Goal: Transaction & Acquisition: Subscribe to service/newsletter

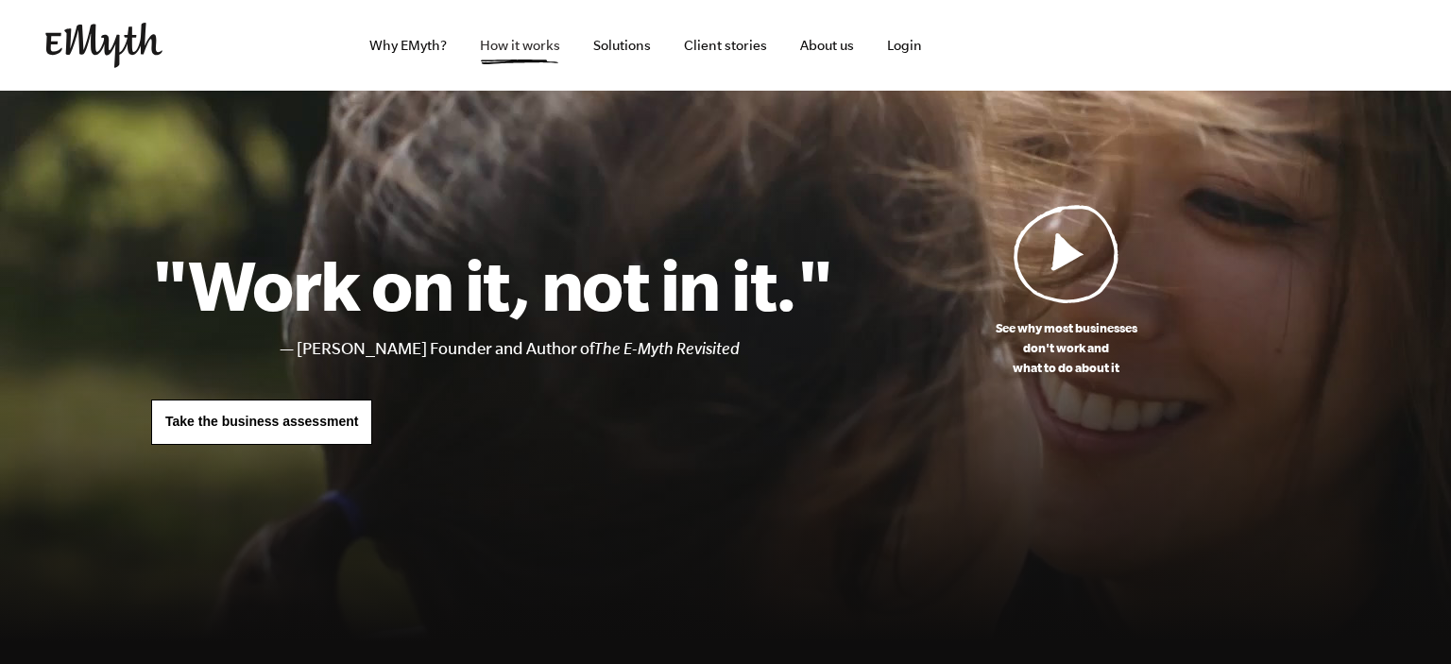
click at [521, 46] on link "How it works" at bounding box center [520, 45] width 111 height 91
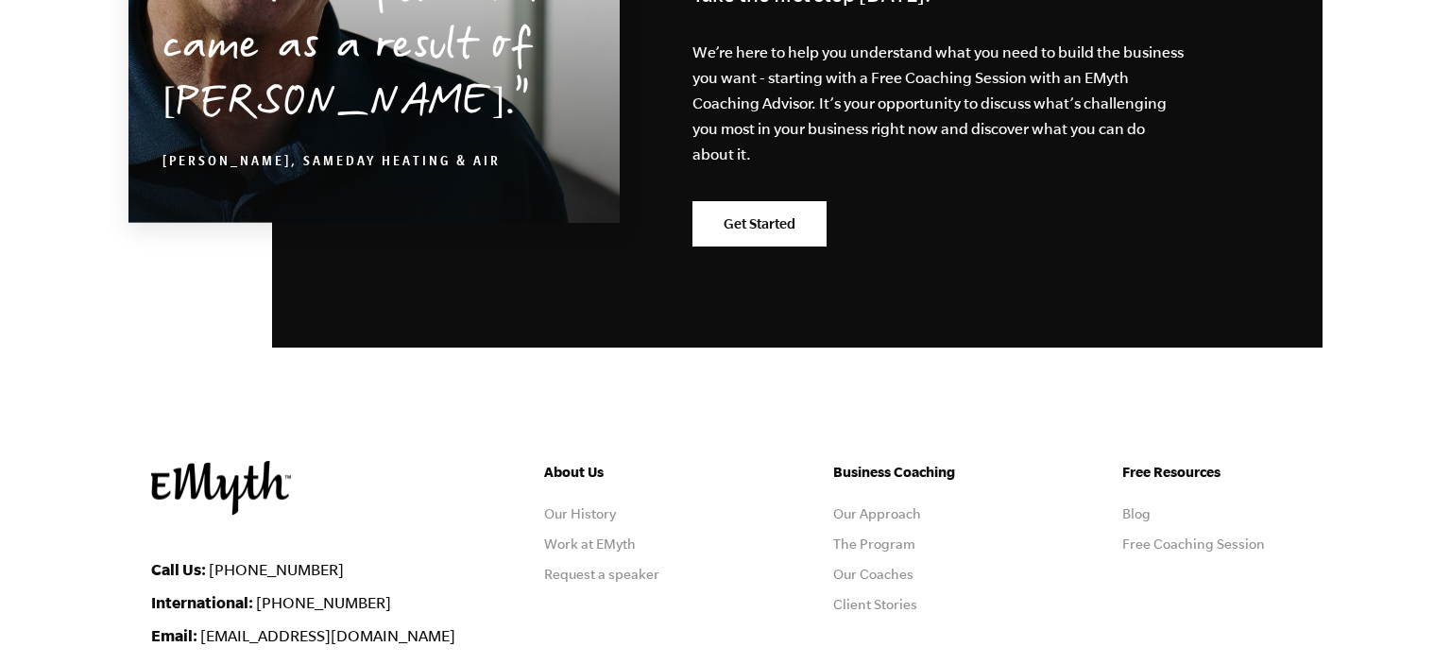
scroll to position [9477, 0]
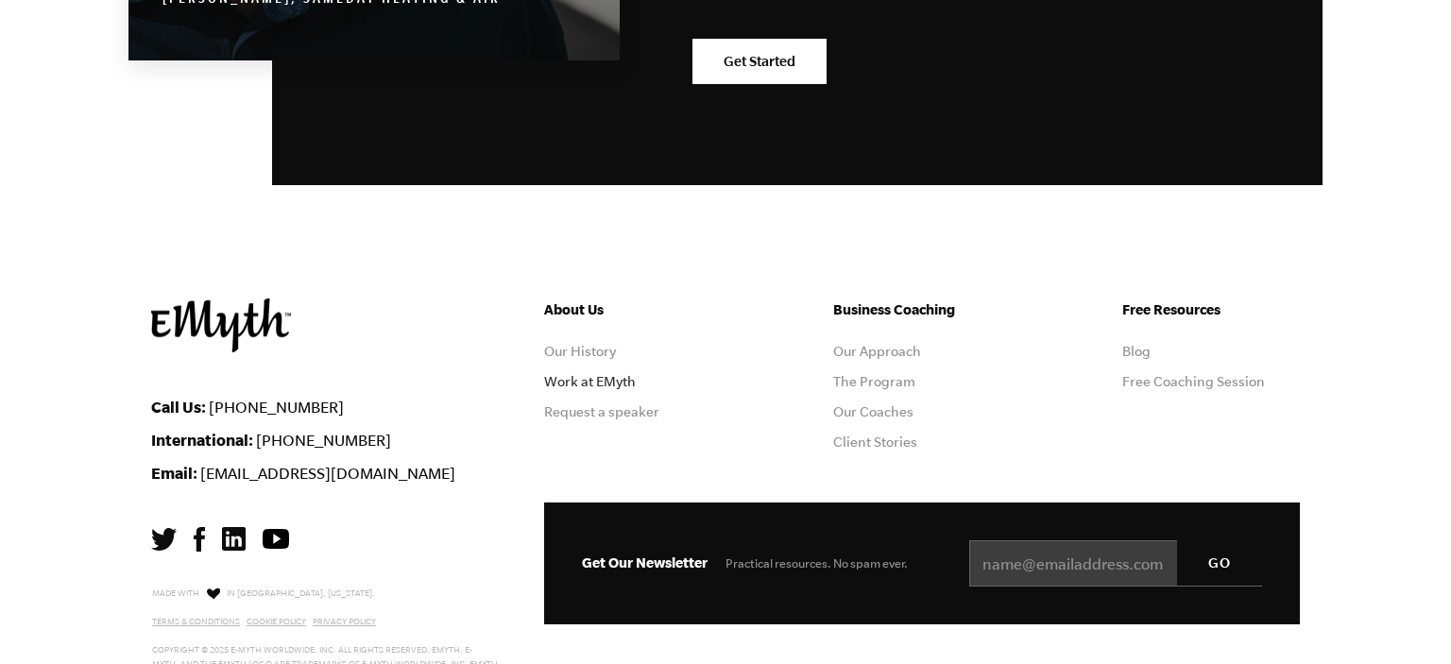
click at [613, 374] on link "Work at EMyth" at bounding box center [590, 381] width 92 height 15
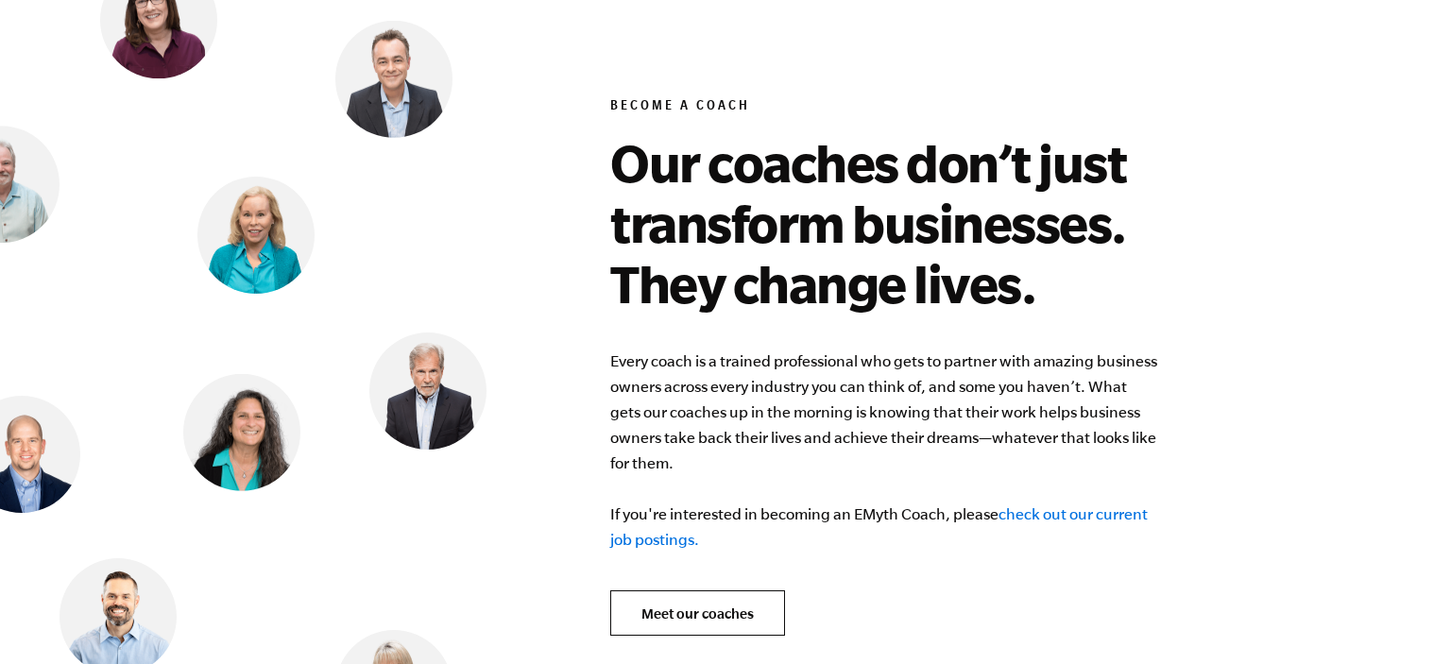
scroll to position [7382, 0]
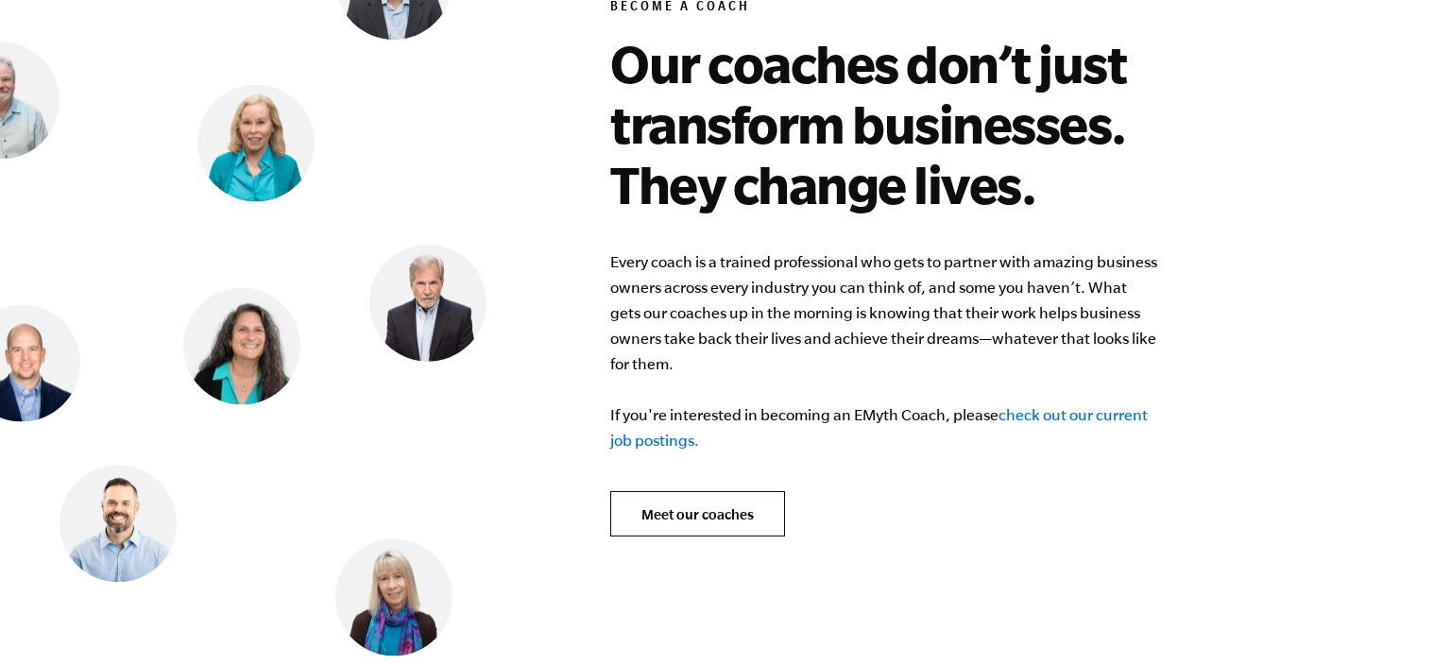
click at [1029, 406] on link "check out our current job postings." at bounding box center [879, 427] width 538 height 43
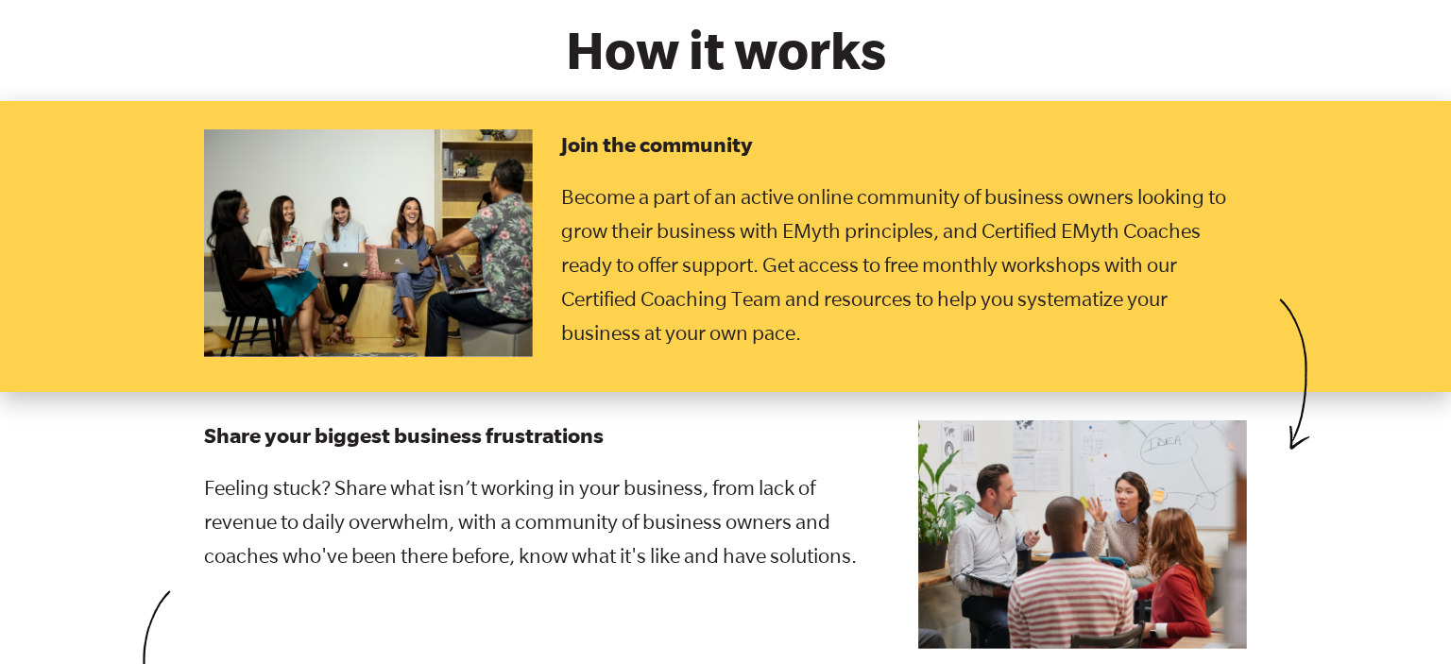
scroll to position [2993, 0]
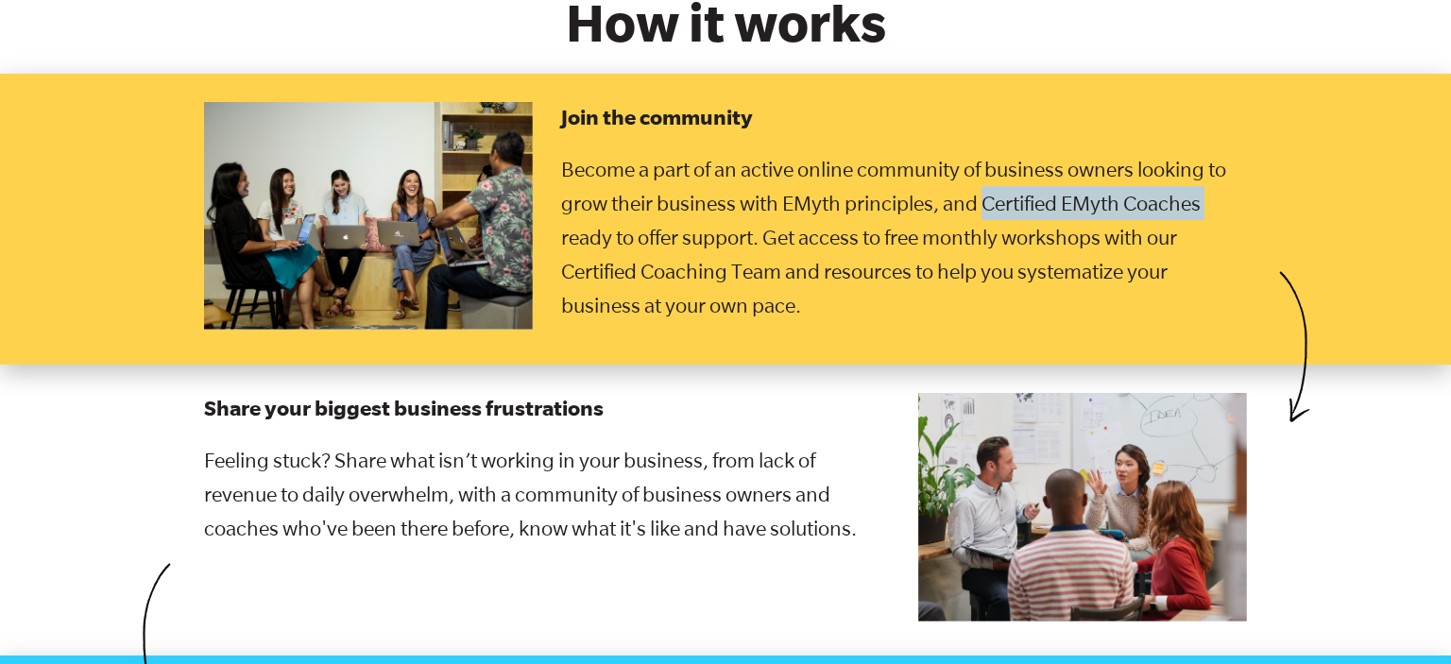
drag, startPoint x: 987, startPoint y: 177, endPoint x: 1210, endPoint y: 168, distance: 223.1
click at [1210, 168] on p "Become a part of an active online community of business owners looking to grow …" at bounding box center [904, 237] width 686 height 170
copy p "Certified EMyth Coaches"
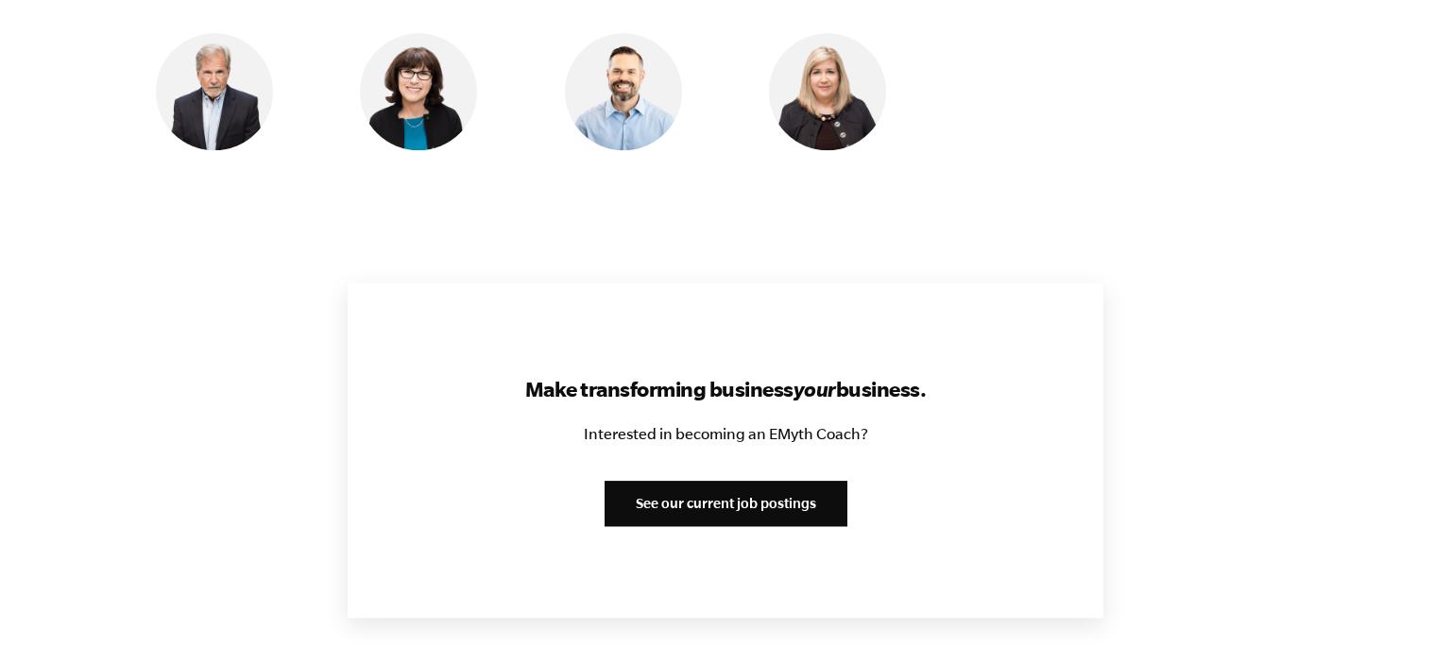
scroll to position [2195, 0]
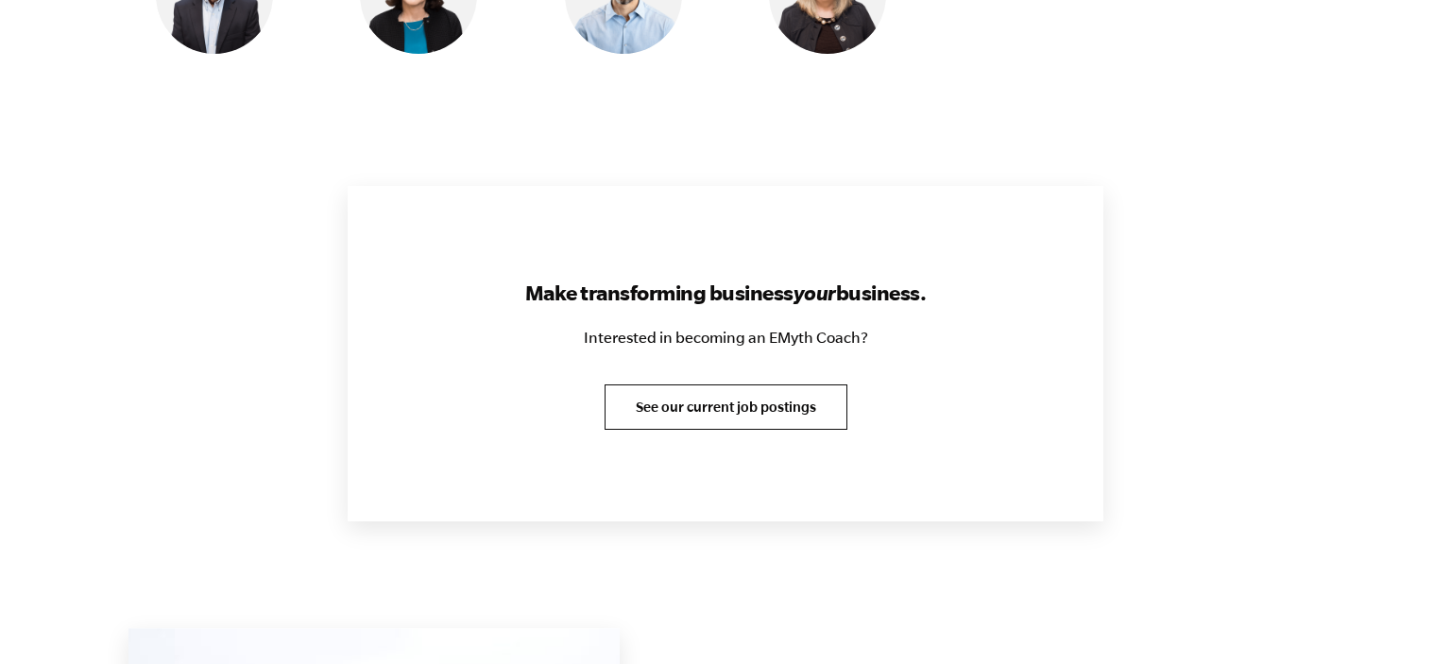
click at [743, 419] on link "See our current job postings" at bounding box center [726, 406] width 243 height 45
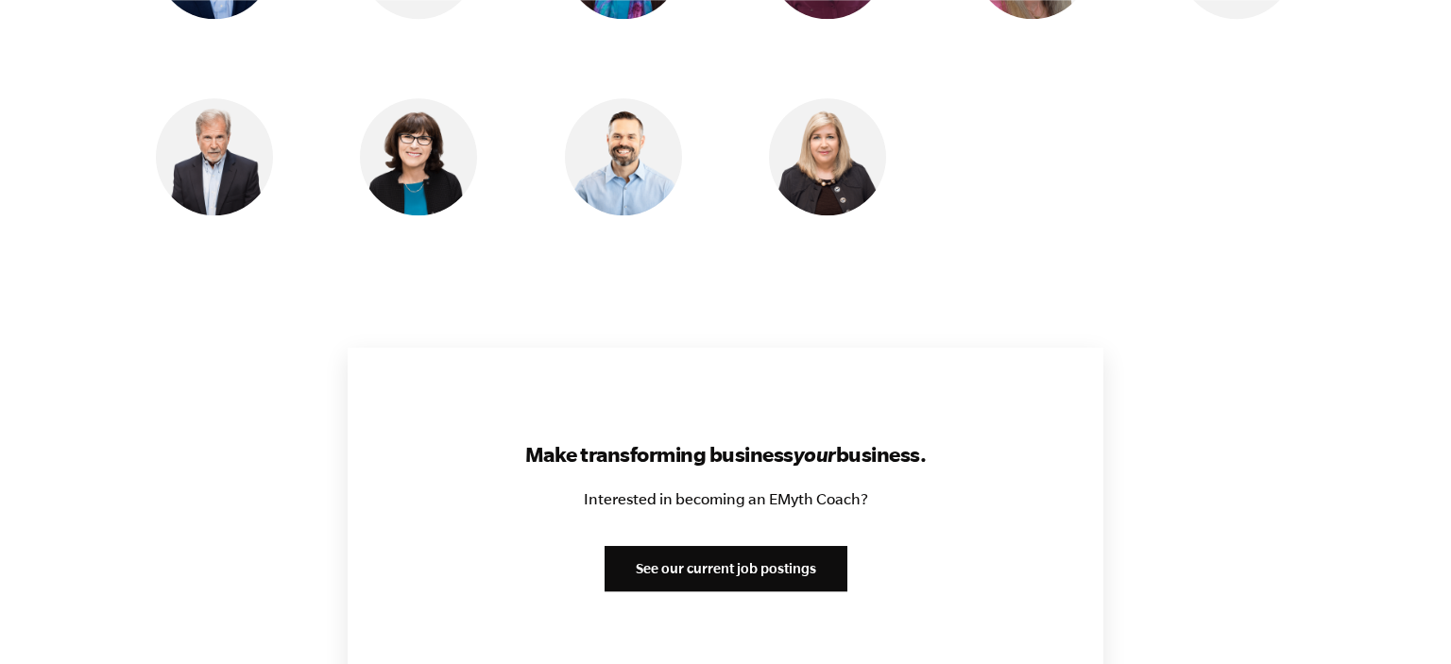
scroll to position [1795, 0]
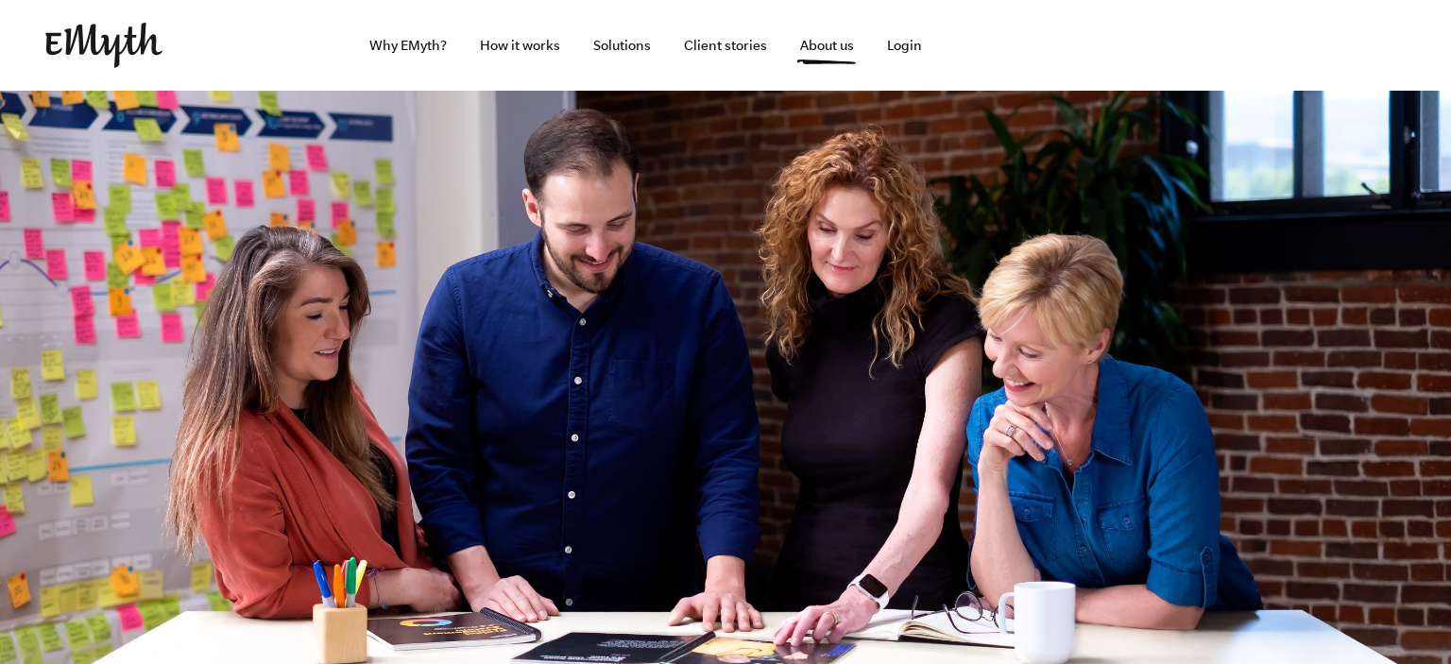
scroll to position [7890, 0]
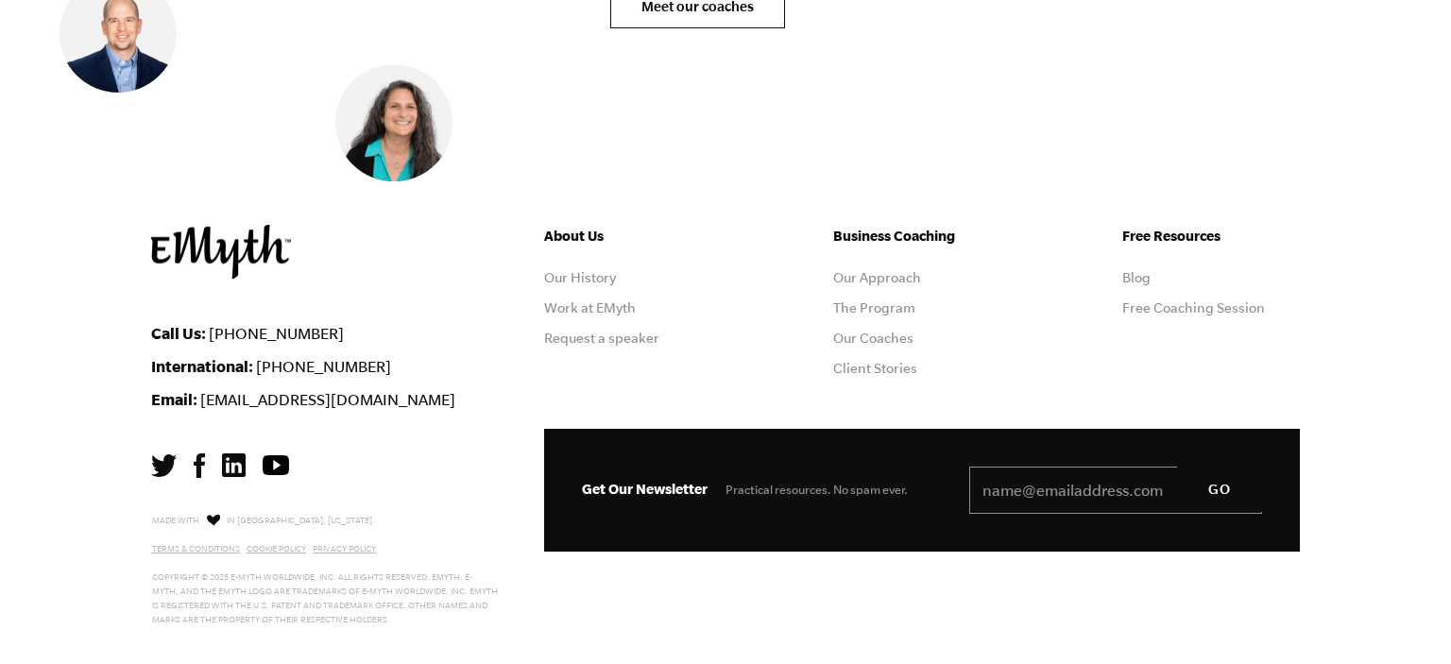
click at [1022, 467] on input "Email *" at bounding box center [1115, 490] width 293 height 47
type input "stanguydurand@gmail.com"
click at [1209, 467] on input "GO" at bounding box center [1219, 489] width 85 height 45
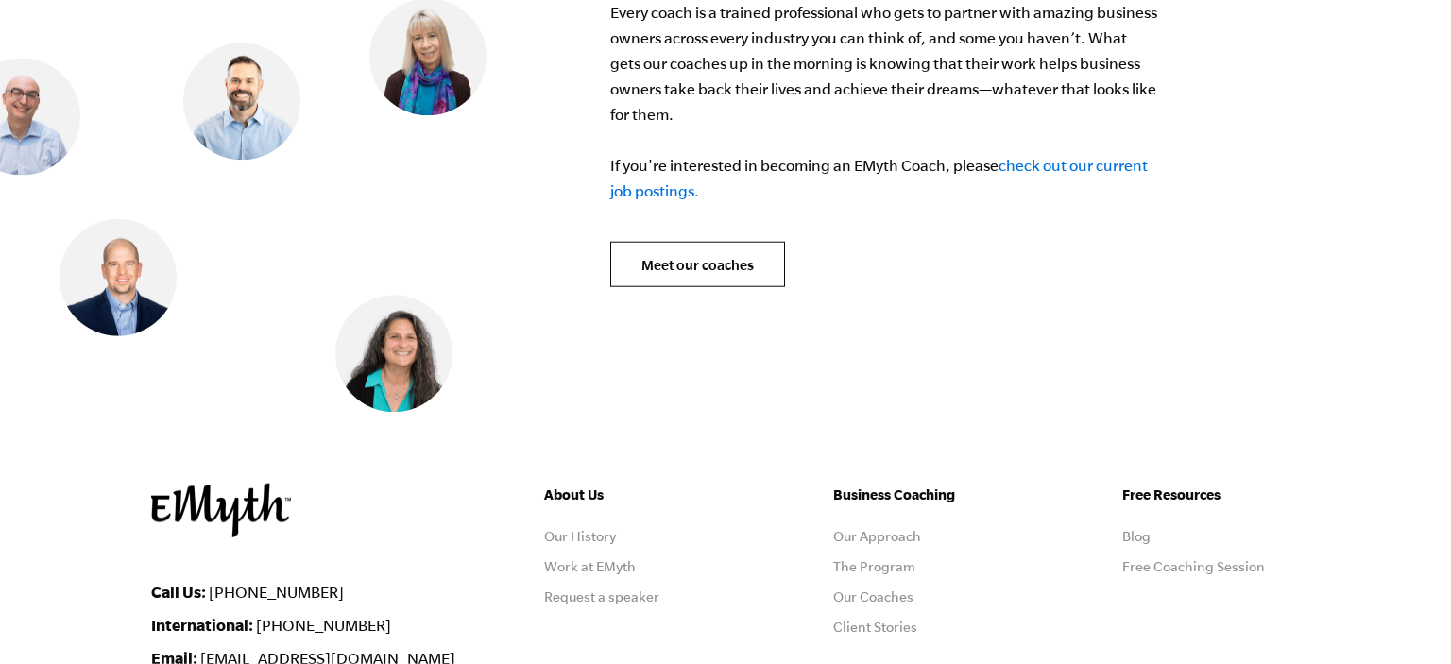
scroll to position [7766, 0]
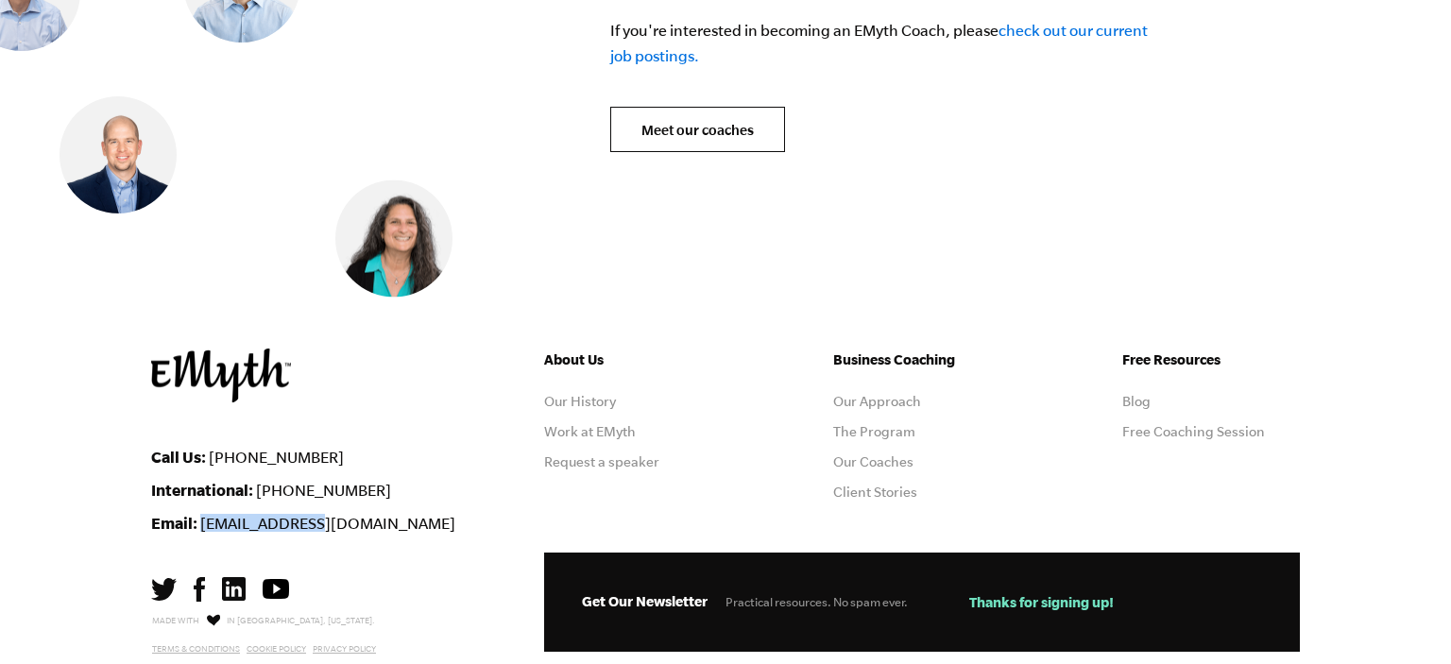
drag, startPoint x: 322, startPoint y: 502, endPoint x: 198, endPoint y: 503, distance: 123.8
click at [198, 514] on li "Email: info@emyth.com" at bounding box center [333, 523] width 365 height 18
copy li "[EMAIL_ADDRESS][DOMAIN_NAME]"
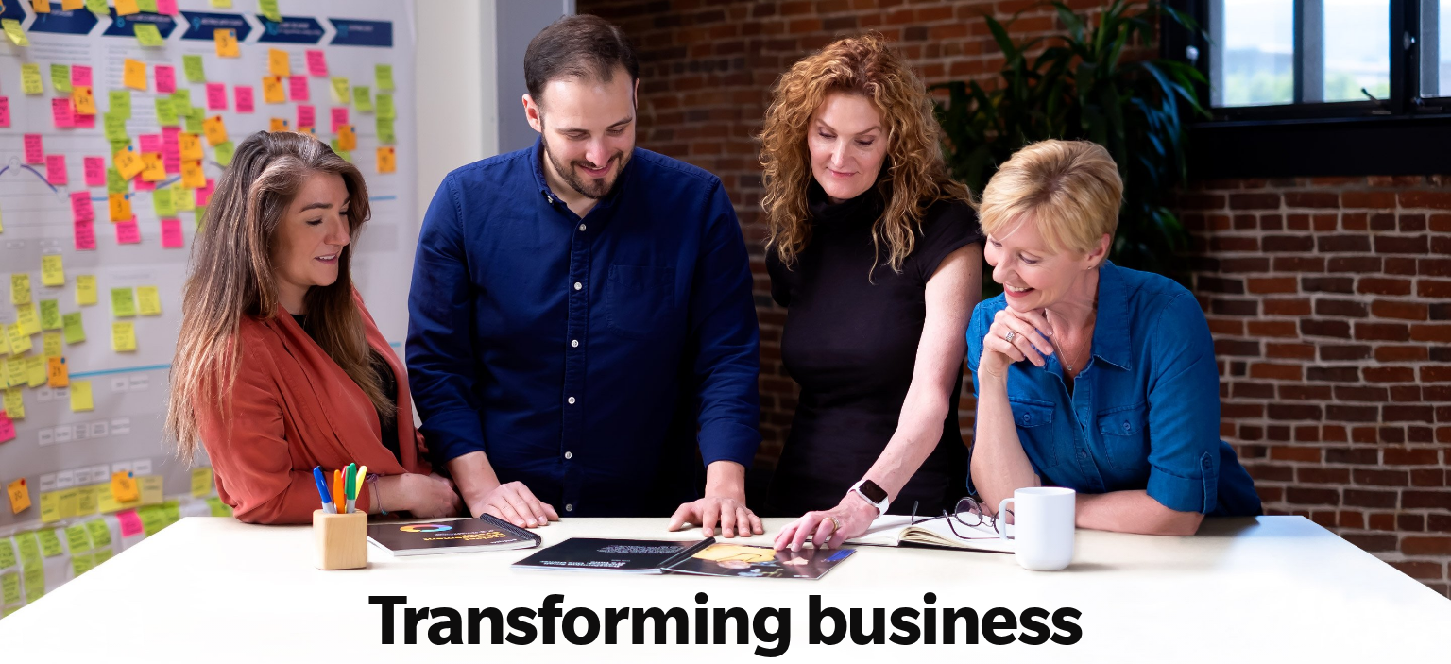
scroll to position [0, 0]
